Goal: Task Accomplishment & Management: Manage account settings

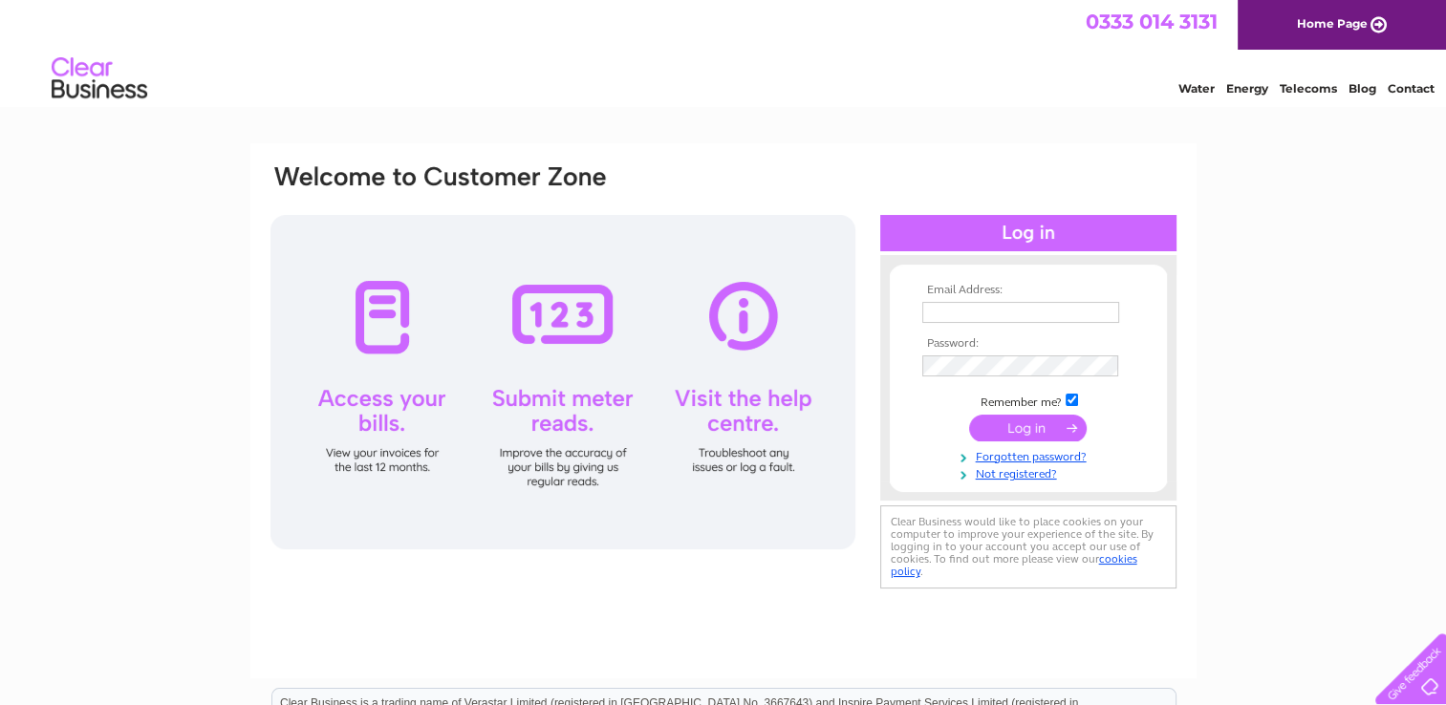
click at [1032, 281] on div "Email Address: Password:" at bounding box center [1028, 377] width 296 height 207
click at [1009, 308] on input "text" at bounding box center [1021, 313] width 199 height 23
type input "gjack@forthdd.com"
click at [1043, 433] on input "submit" at bounding box center [1028, 428] width 118 height 27
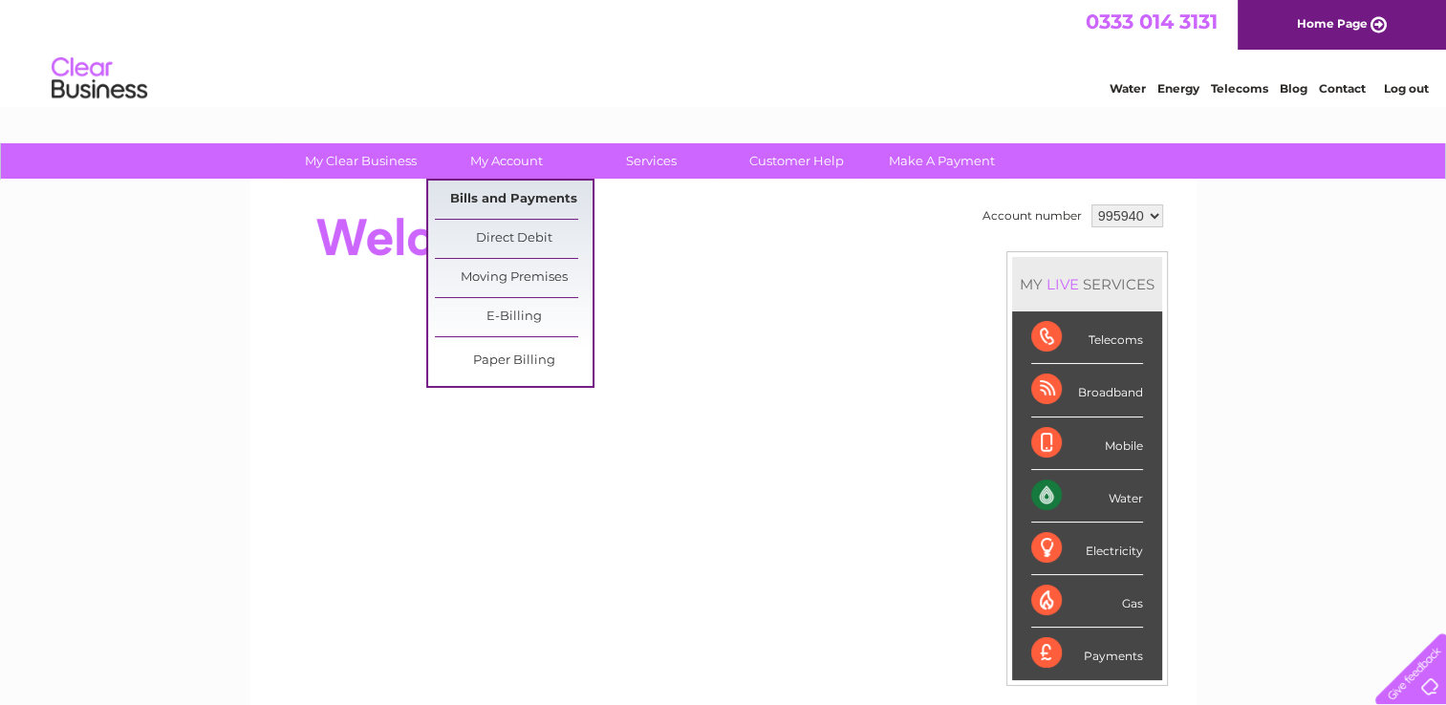
click at [507, 200] on link "Bills and Payments" at bounding box center [514, 200] width 158 height 38
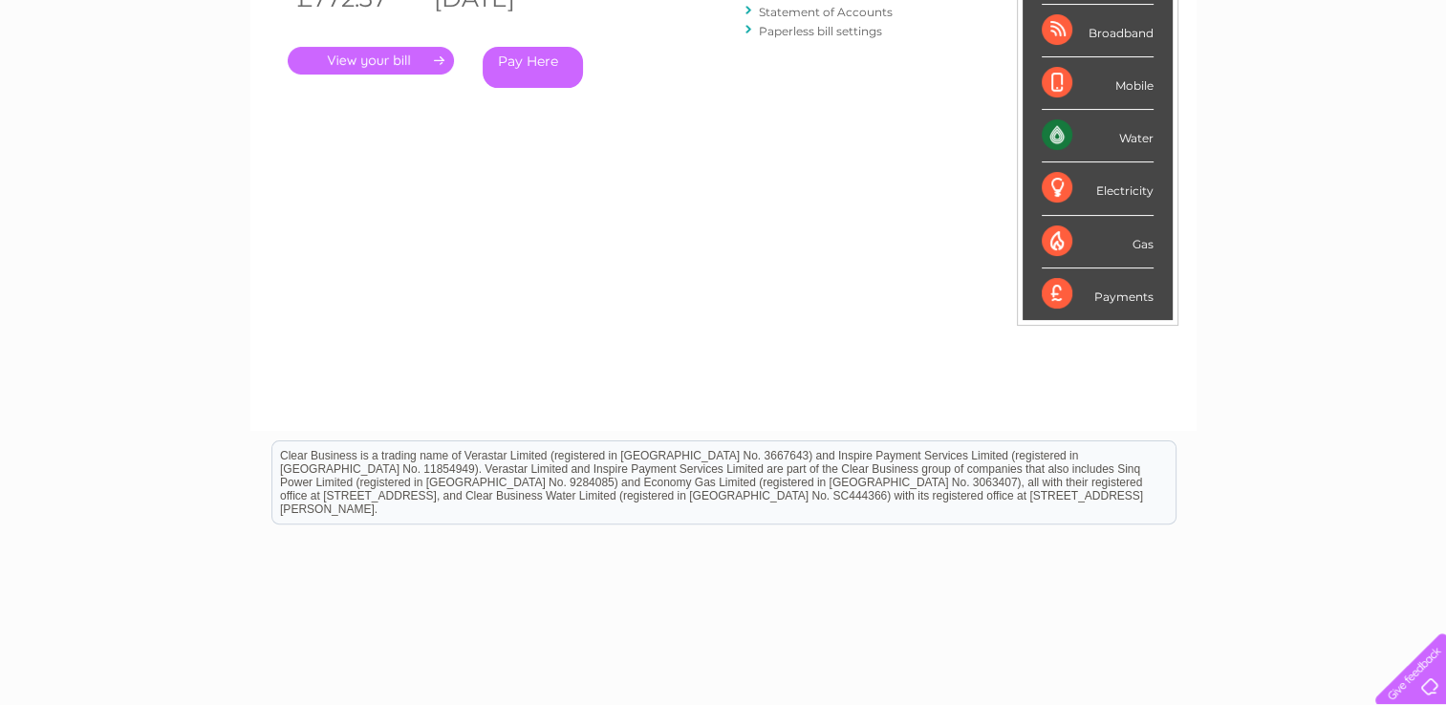
scroll to position [96, 0]
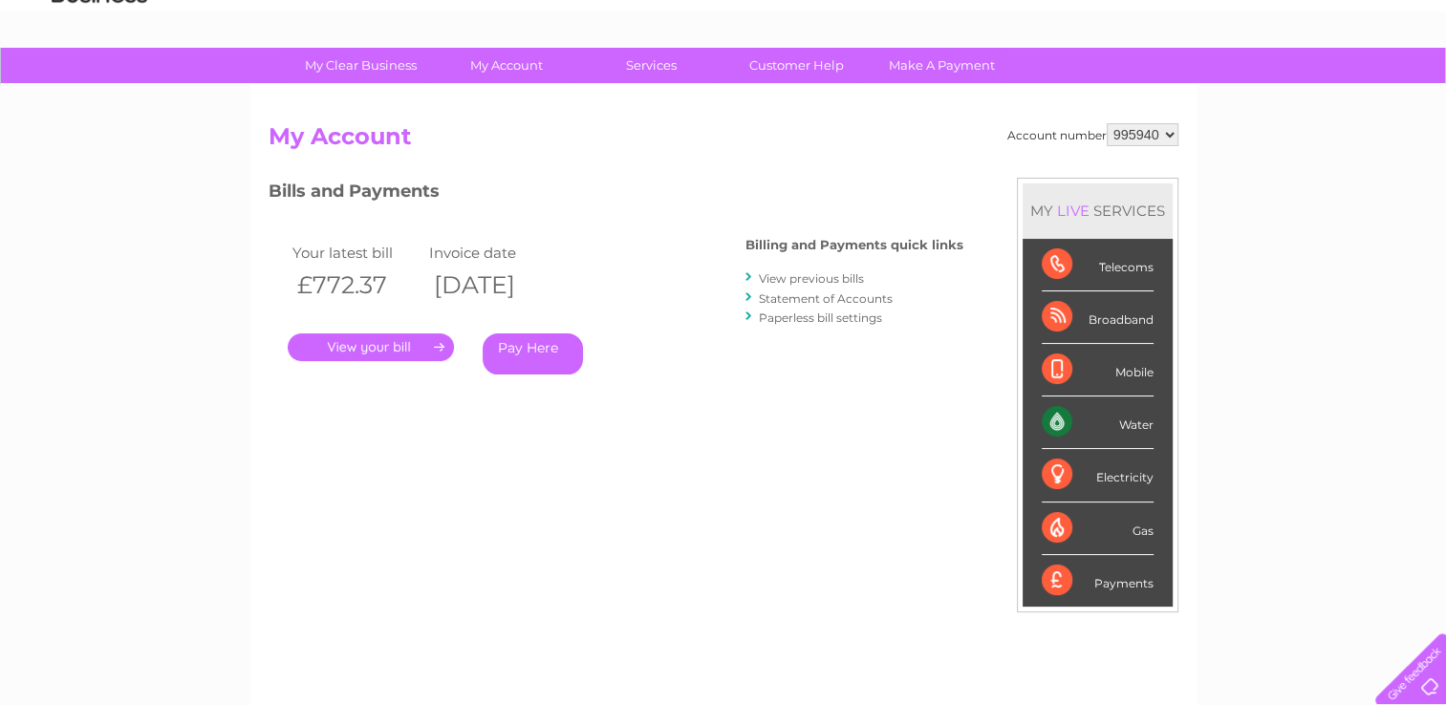
click at [375, 345] on link "." at bounding box center [371, 347] width 166 height 28
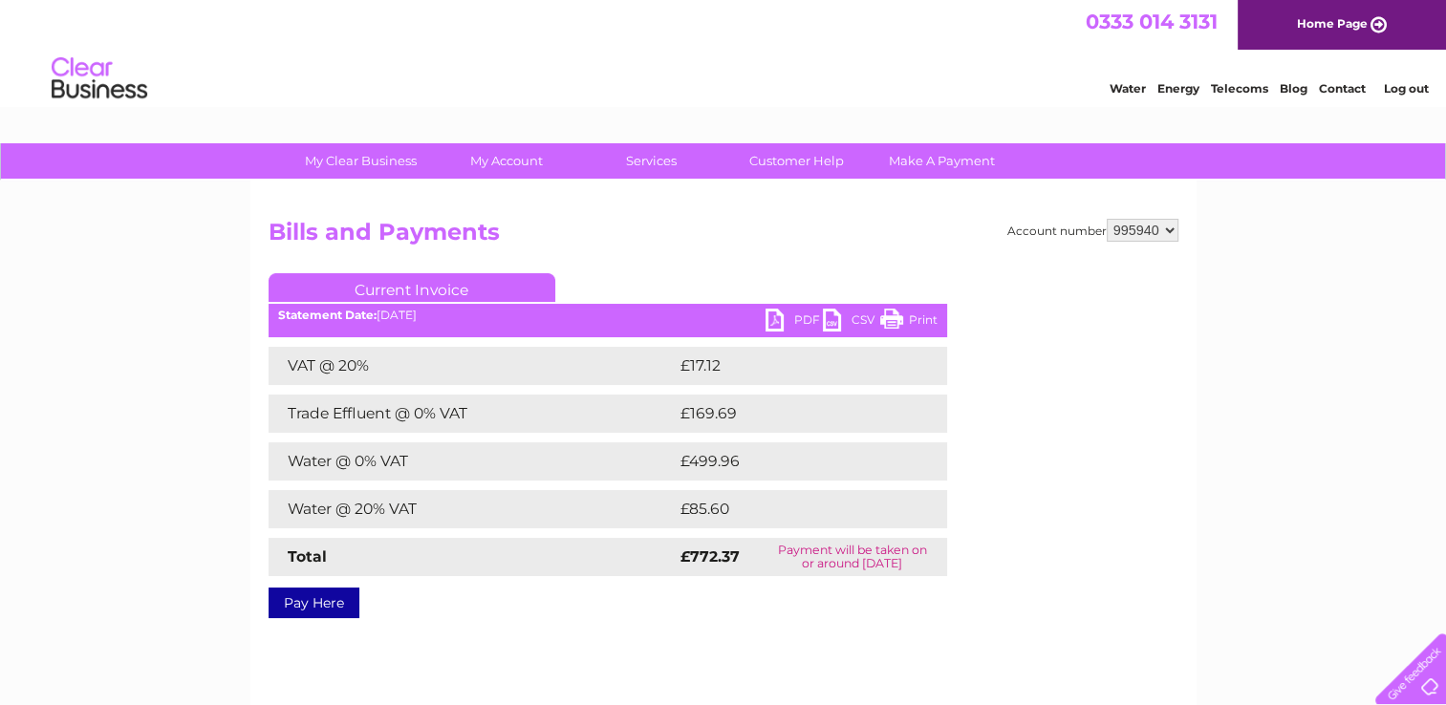
click at [778, 324] on link "PDF" at bounding box center [793, 323] width 57 height 28
click at [441, 291] on link "Current Invoice" at bounding box center [411, 287] width 287 height 29
click at [780, 316] on link "PDF" at bounding box center [793, 323] width 57 height 28
